Goal: Transaction & Acquisition: Purchase product/service

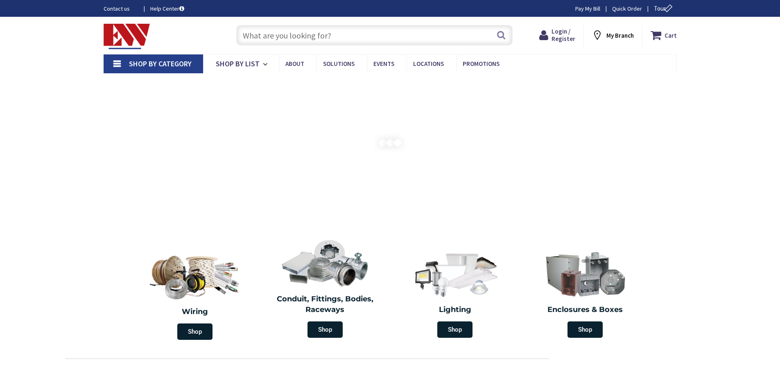
click at [116, 326] on section "Wiring Shop Conduit, Fittings, Bodies, Raceways Shop Lighting Shop Enclosures &…" at bounding box center [390, 288] width 780 height 111
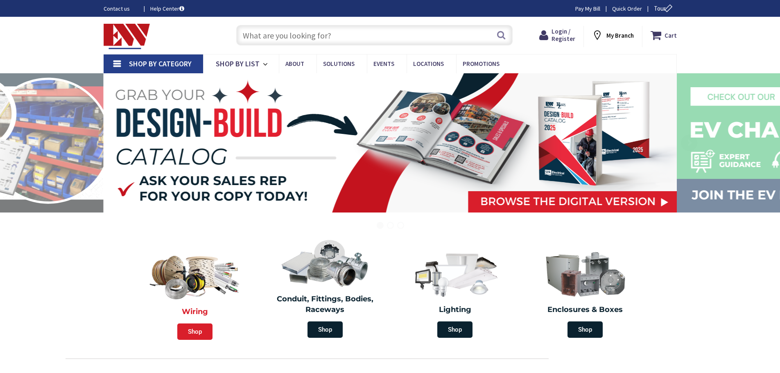
click at [197, 331] on span "Shop" at bounding box center [194, 331] width 35 height 16
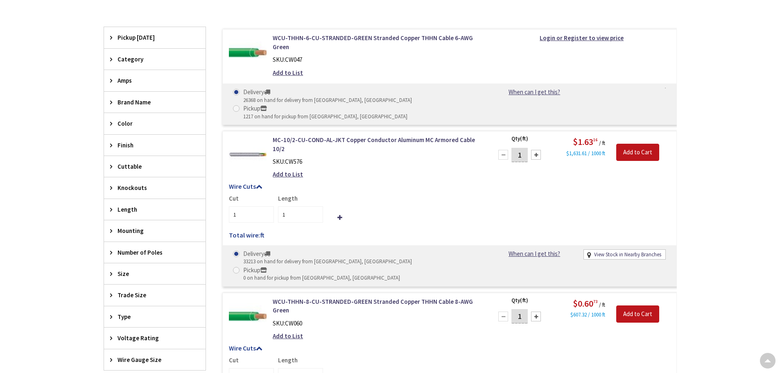
scroll to position [164, 0]
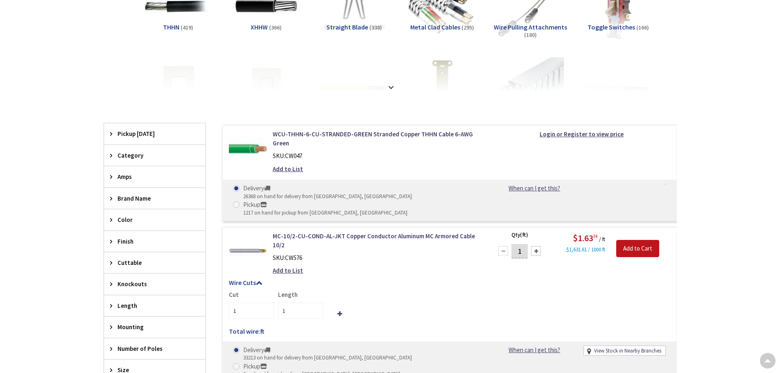
click at [134, 151] on span "Category" at bounding box center [150, 155] width 67 height 9
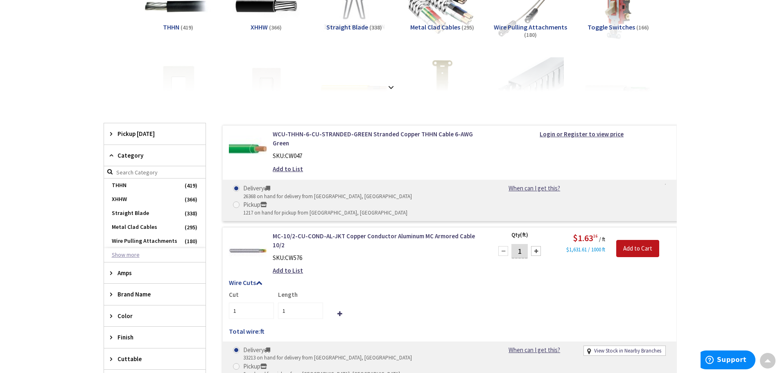
scroll to position [0, 0]
click at [131, 253] on button "Show more" at bounding box center [154, 255] width 101 height 14
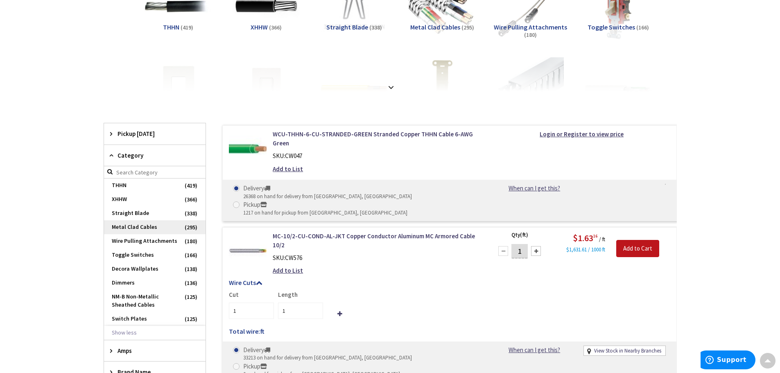
click at [149, 227] on span "Metal Clad Cables" at bounding box center [154, 227] width 101 height 14
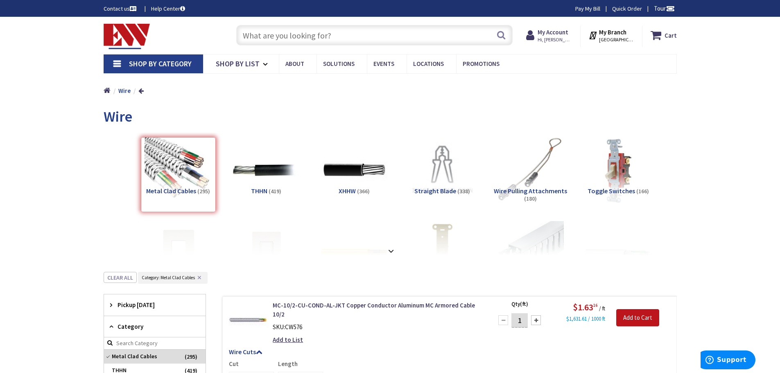
click at [245, 37] on input "text" at bounding box center [374, 35] width 276 height 20
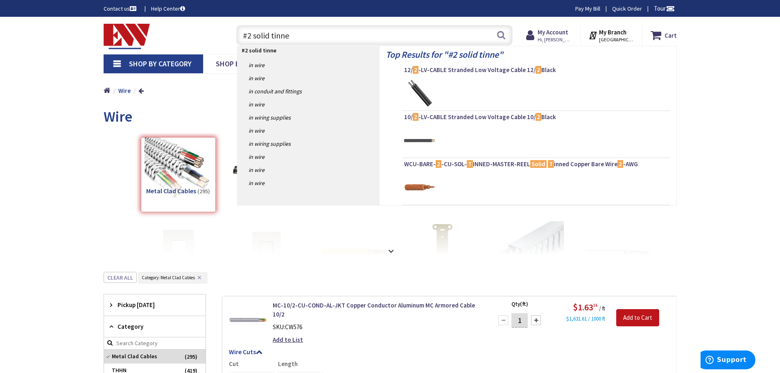
type input "#2 solid tinned"
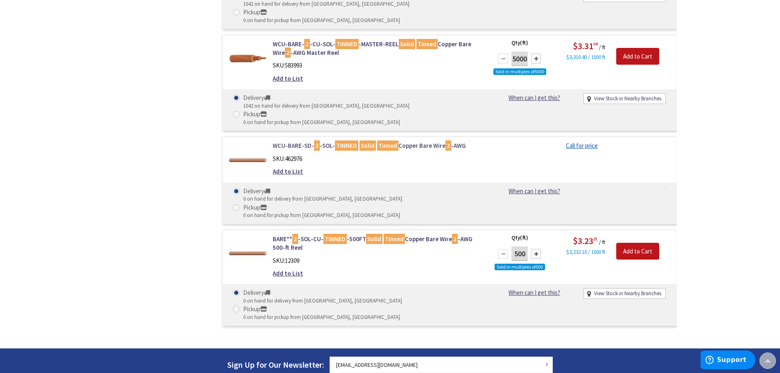
click at [300, 141] on link "WCU-BARE-SD- 2 -SOL- TINNED Solid Tinned Copper Bare Wire 2 -AWG" at bounding box center [377, 145] width 208 height 9
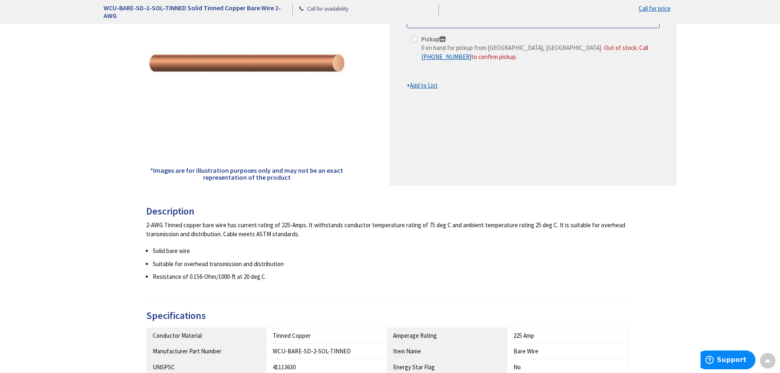
scroll to position [164, 0]
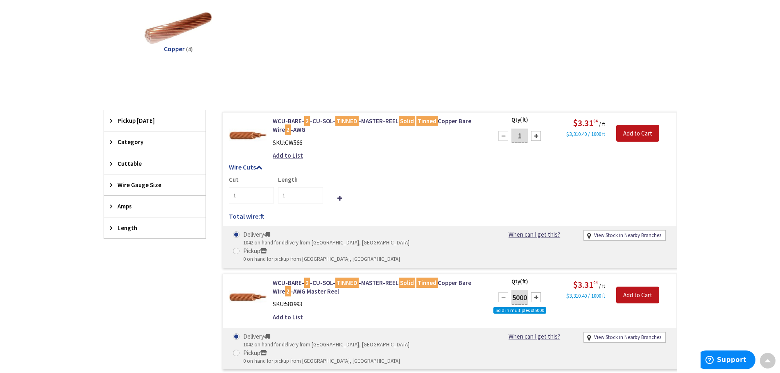
scroll to position [123, 0]
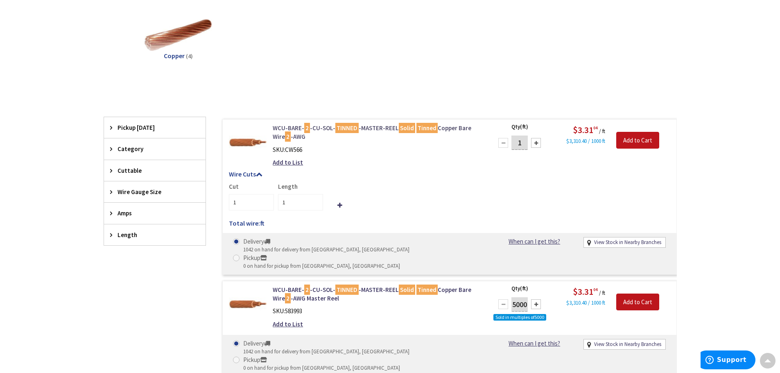
click at [344, 126] on mark "TINNED" at bounding box center [346, 128] width 23 height 10
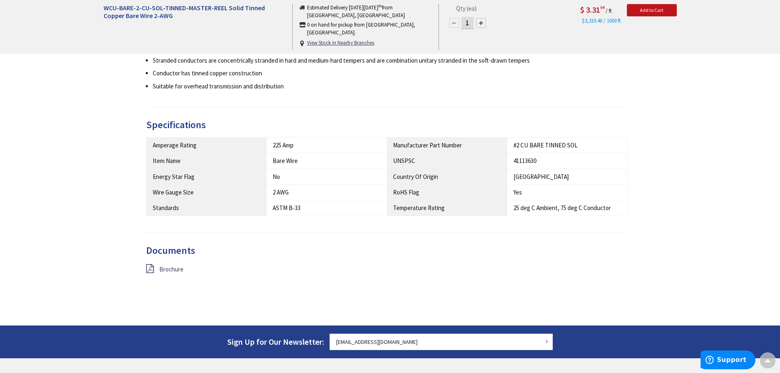
scroll to position [409, 0]
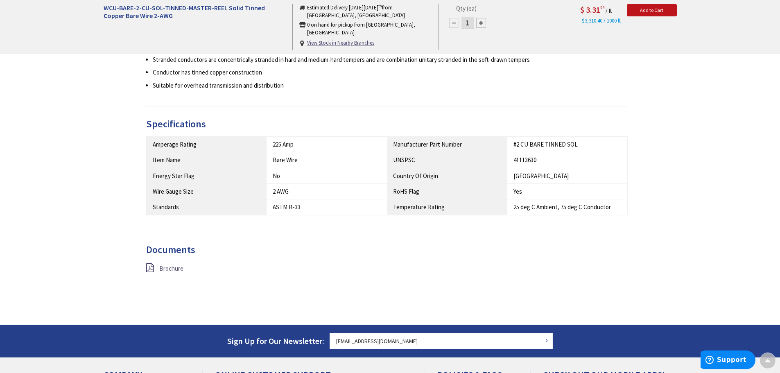
click at [174, 264] on span "Brochure" at bounding box center [171, 268] width 24 height 8
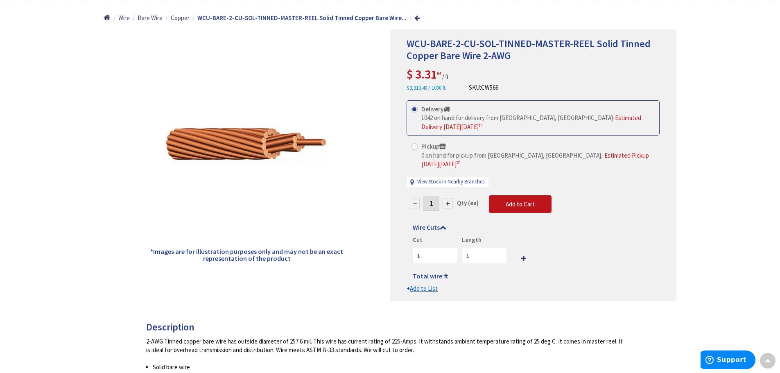
scroll to position [0, 0]
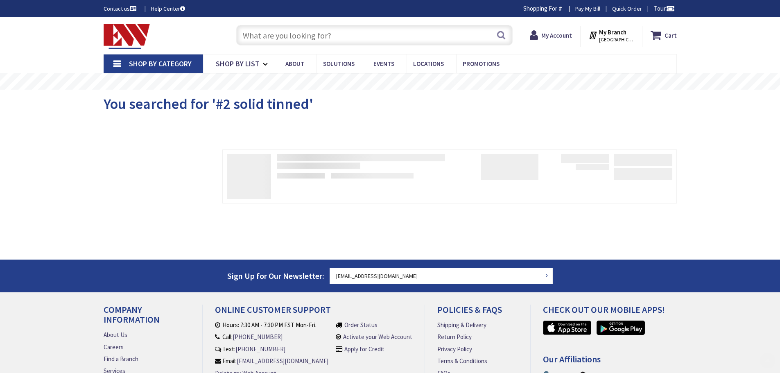
scroll to position [79, 0]
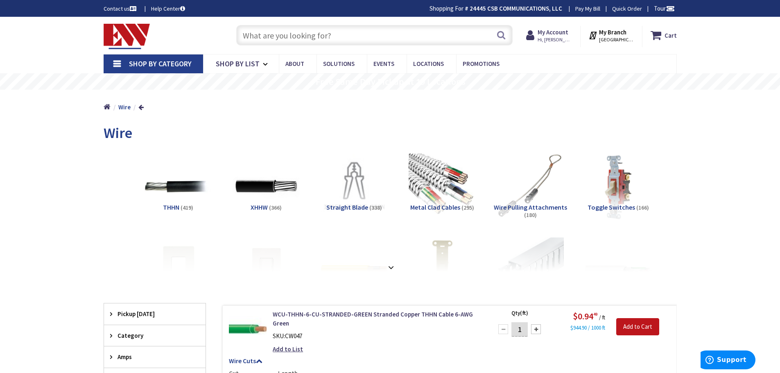
click at [238, 34] on input "text" at bounding box center [374, 35] width 276 height 20
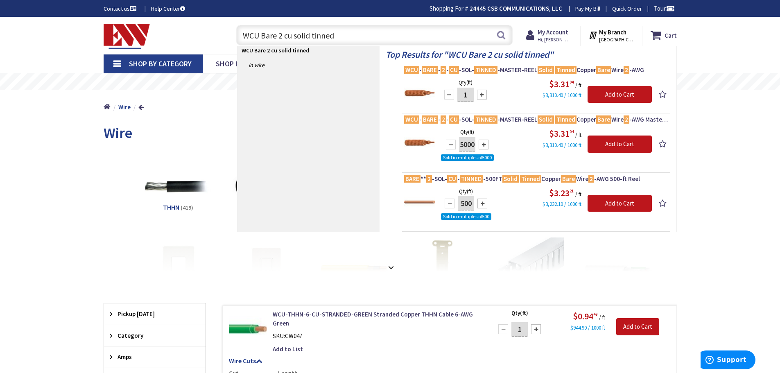
type input "WCU Bare 2 cu solid tinned"
drag, startPoint x: 468, startPoint y: 95, endPoint x: 442, endPoint y: 94, distance: 25.8
click at [442, 94] on div "1" at bounding box center [465, 94] width 49 height 16
type input "250"
drag, startPoint x: 480, startPoint y: 110, endPoint x: 490, endPoint y: 116, distance: 11.8
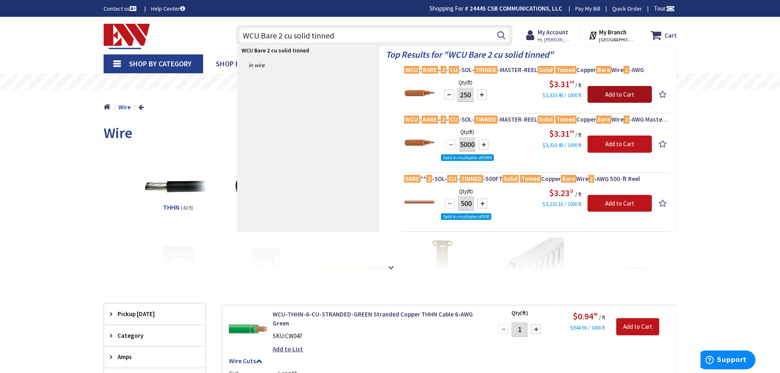
click at [615, 99] on input "Add to Cart" at bounding box center [619, 94] width 64 height 17
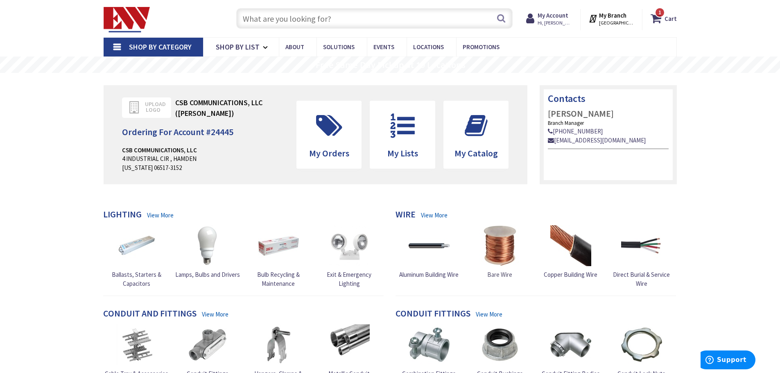
click at [497, 251] on img at bounding box center [499, 245] width 41 height 41
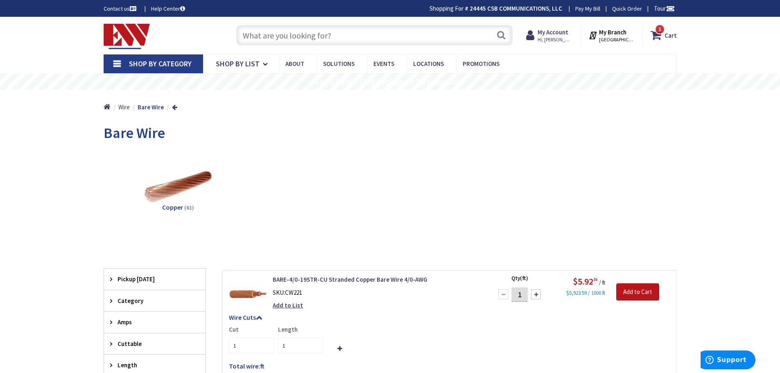
click at [230, 32] on div "Search 1" at bounding box center [372, 35] width 293 height 26
click at [241, 33] on input "text" at bounding box center [374, 35] width 276 height 20
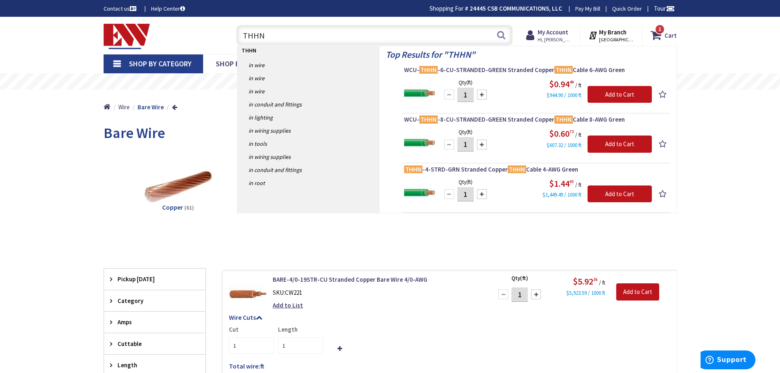
type input "THHN"
drag, startPoint x: 467, startPoint y: 95, endPoint x: 450, endPoint y: 99, distance: 16.9
click at [451, 98] on div "1" at bounding box center [465, 94] width 49 height 16
type input "250"
click at [608, 95] on input "Add to Cart" at bounding box center [619, 94] width 64 height 17
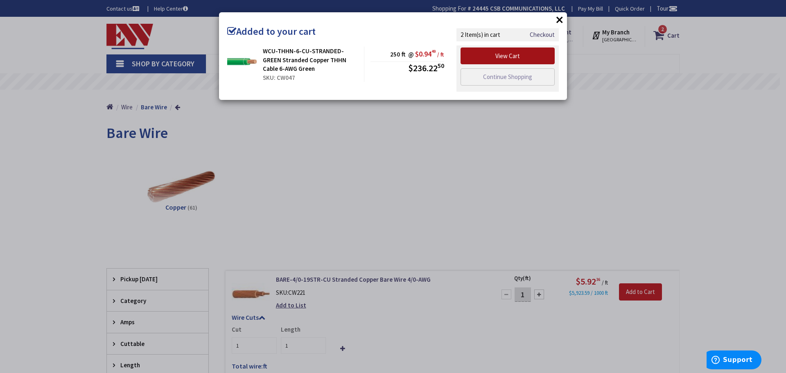
click at [503, 57] on link "View Cart" at bounding box center [507, 55] width 94 height 17
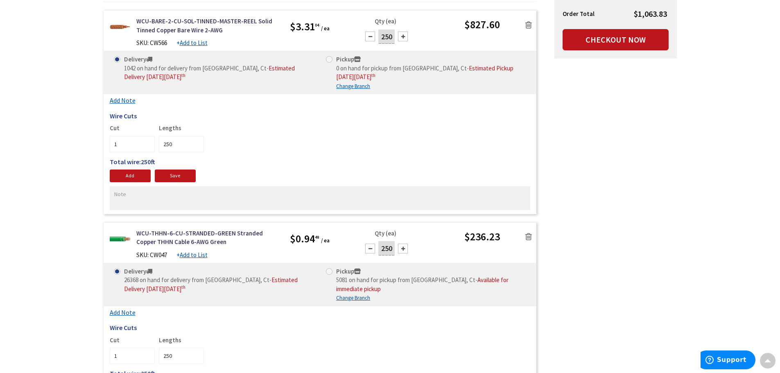
scroll to position [41, 0]
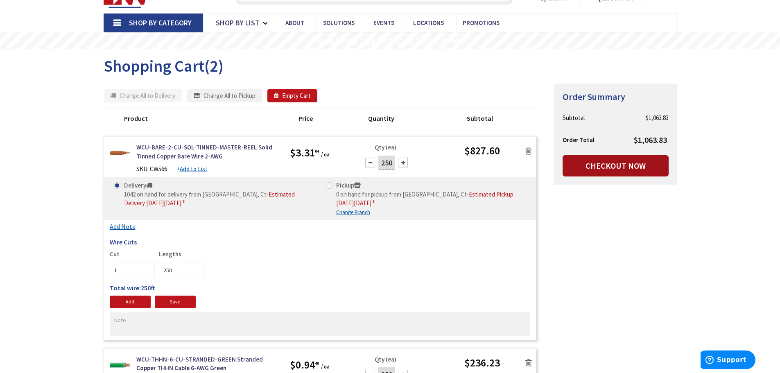
click at [611, 162] on link "Checkout Now" at bounding box center [615, 165] width 106 height 21
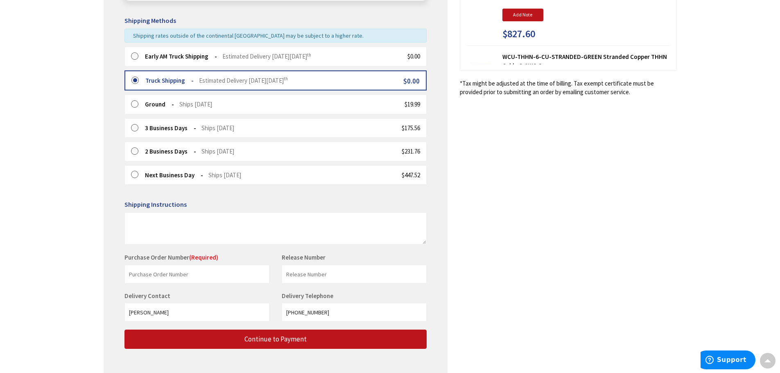
scroll to position [205, 0]
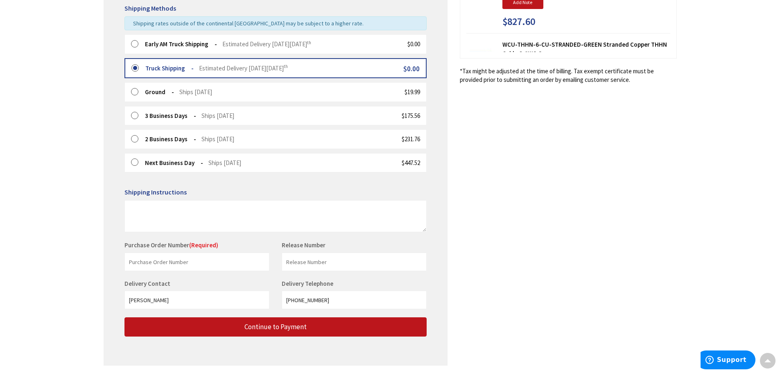
click at [210, 242] on span "(Required)" at bounding box center [203, 245] width 29 height 8
click at [226, 247] on div "Purchase Order Number (Required) This is a required field." at bounding box center [196, 256] width 157 height 30
click at [152, 264] on input "text" at bounding box center [196, 262] width 145 height 18
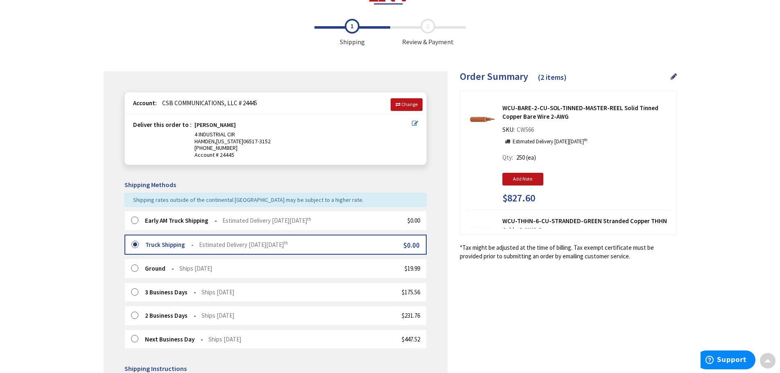
scroll to position [27, 0]
type input "CoMirs [PERSON_NAME] Ma"
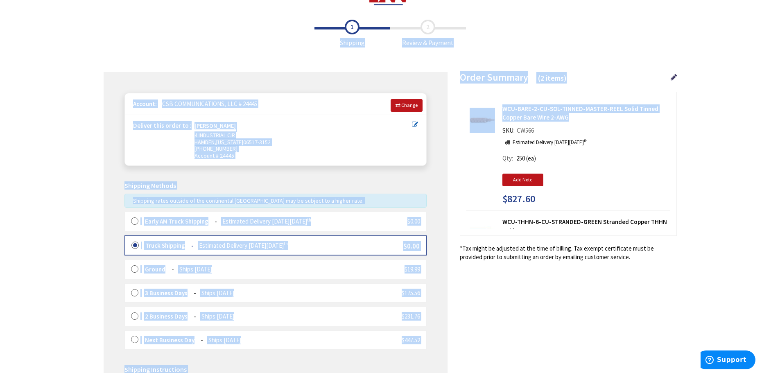
drag, startPoint x: 676, startPoint y: 121, endPoint x: 677, endPoint y: 169, distance: 48.3
click at [677, 169] on main "Checkout Shipping Review & Payment Estimated Total $1,063.82 2 Some items on yo…" at bounding box center [390, 297] width 614 height 562
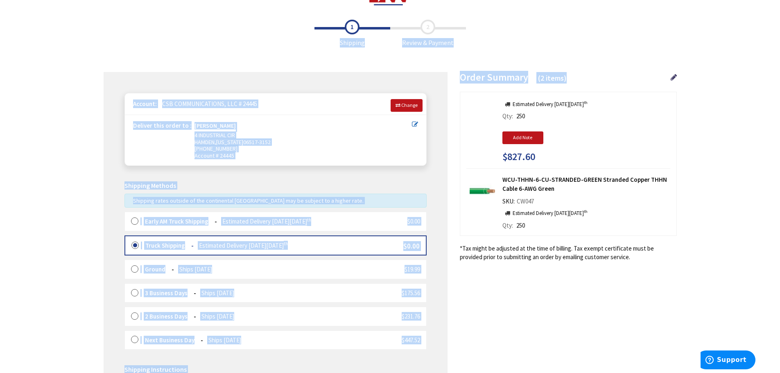
scroll to position [0, 0]
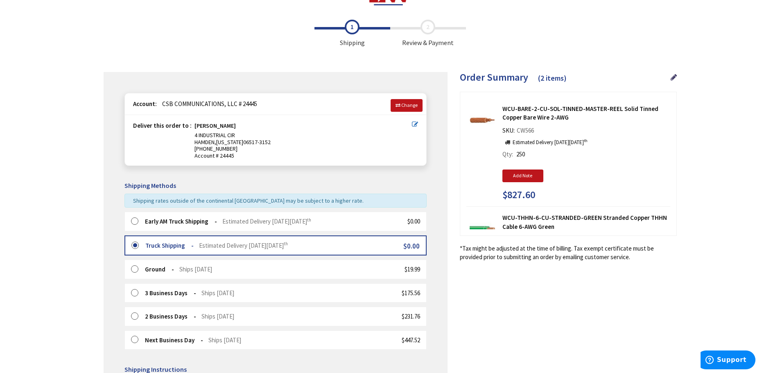
click at [728, 161] on div "Toggle Nav Checkout Shipping Review & Payment Estimated Total $1,063.82 2 Some …" at bounding box center [390, 275] width 780 height 605
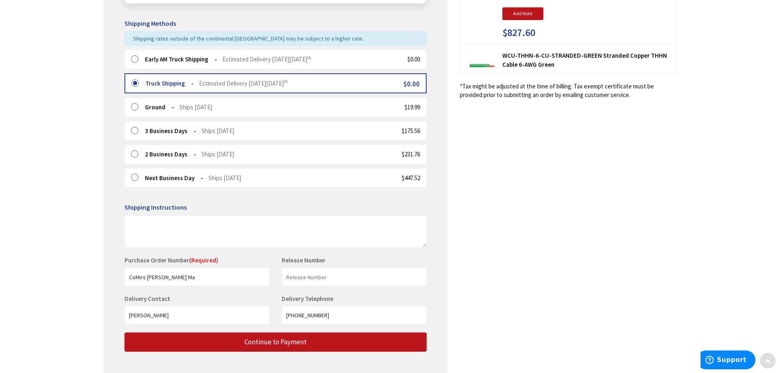
scroll to position [232, 0]
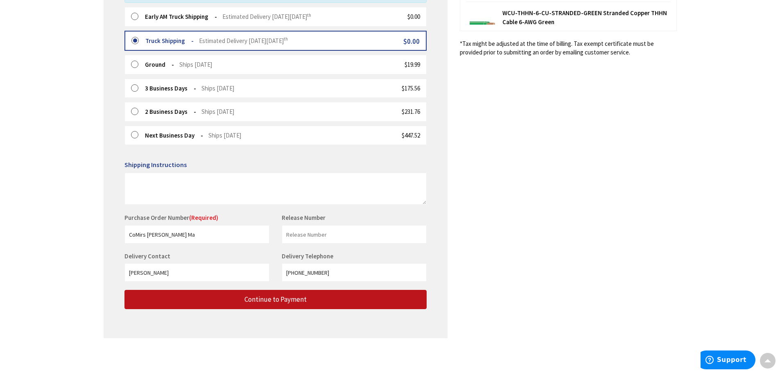
click at [205, 225] on div "Purchase Order Number (Required) CoMirs Hanson Ma This is a required field." at bounding box center [196, 228] width 157 height 30
click at [202, 217] on span "(Required)" at bounding box center [203, 218] width 29 height 8
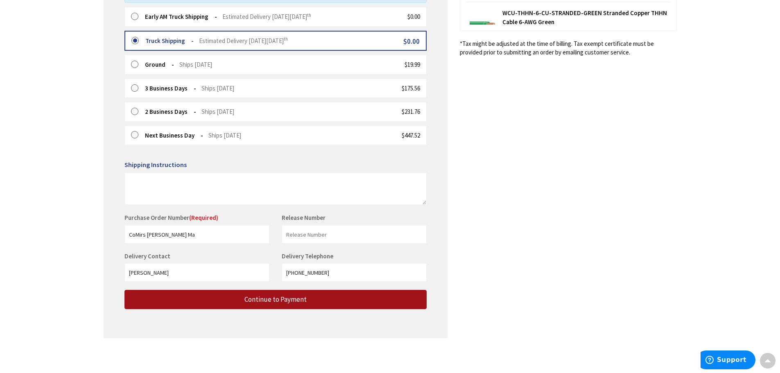
click at [266, 298] on span "Continue to Payment" at bounding box center [275, 299] width 62 height 9
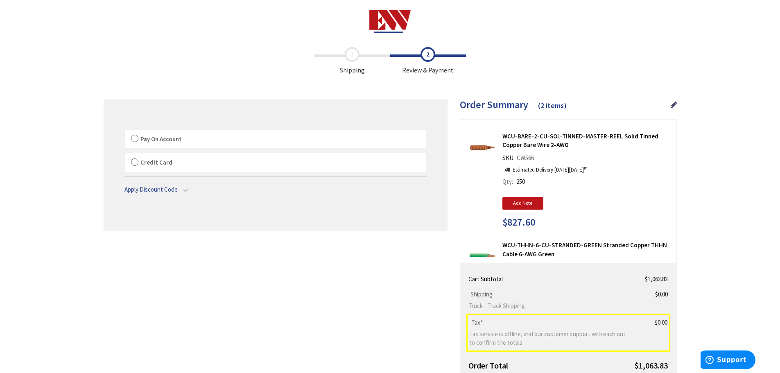
click at [134, 138] on label "Pay On Account" at bounding box center [275, 139] width 301 height 19
click at [125, 131] on input "Pay On Account" at bounding box center [125, 131] width 0 height 0
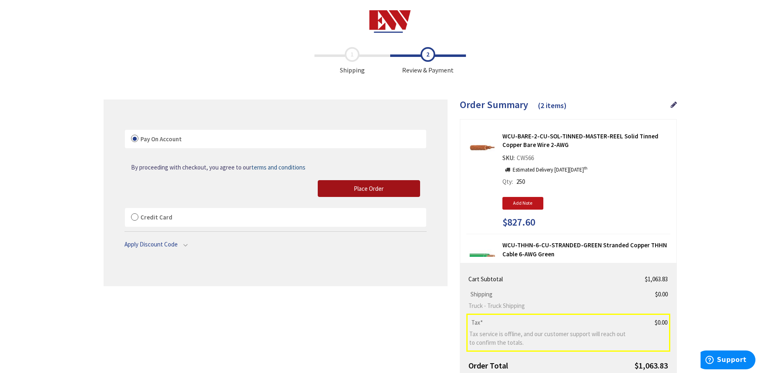
click at [383, 186] on span "Place Order" at bounding box center [369, 189] width 30 height 8
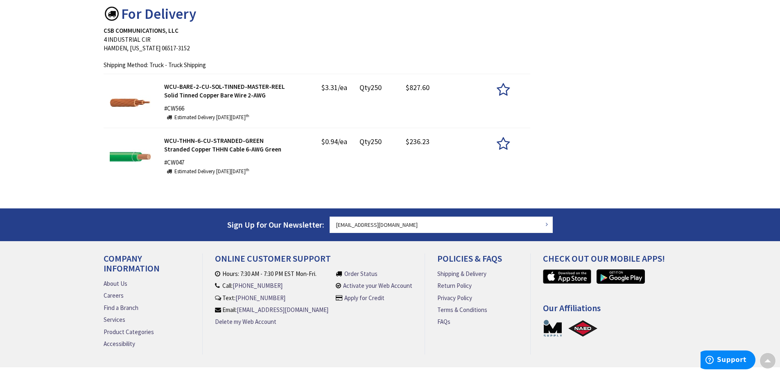
scroll to position [200, 0]
